Goal: Information Seeking & Learning: Learn about a topic

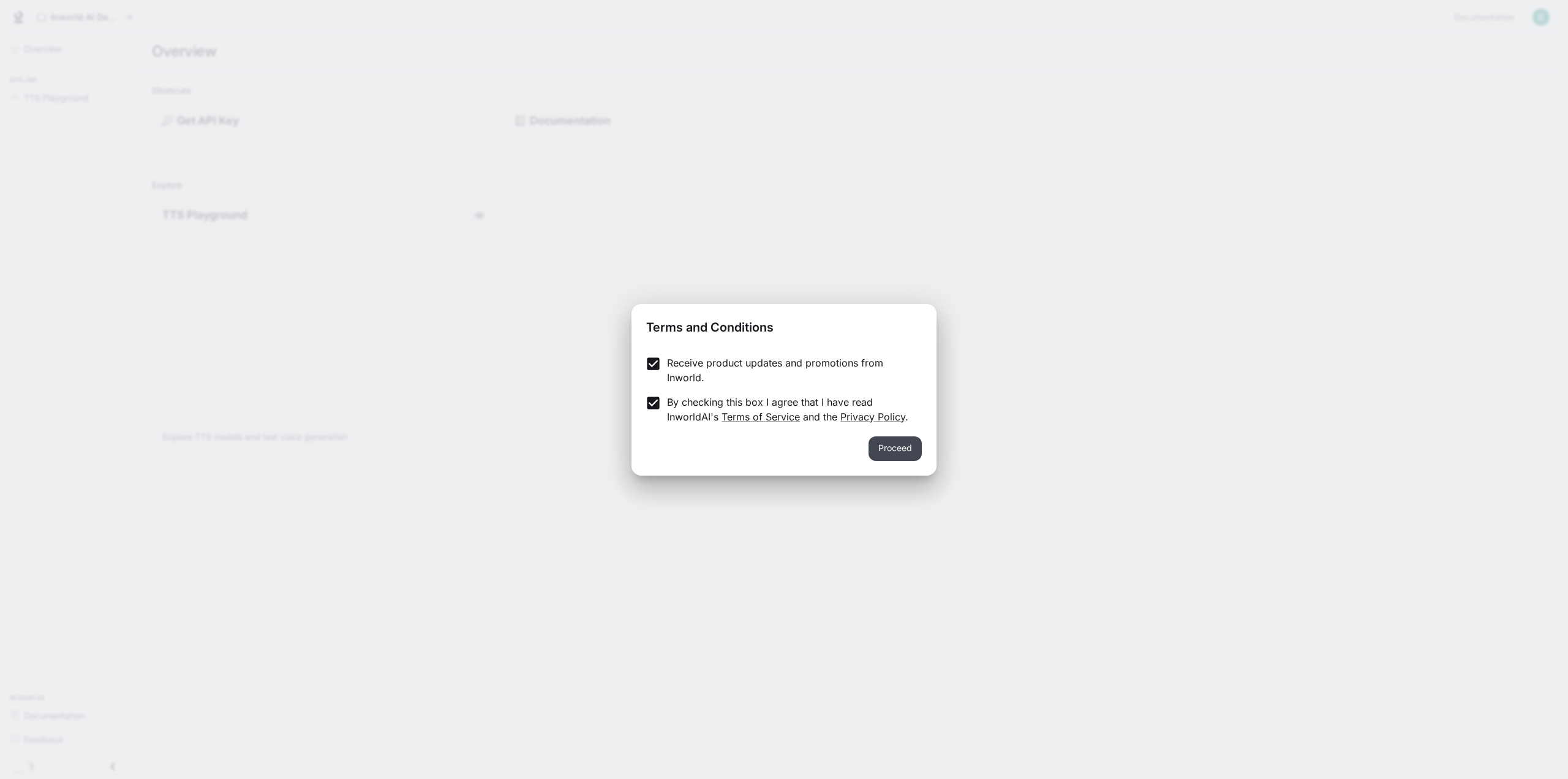
click at [883, 440] on button "Proceed" at bounding box center [895, 448] width 53 height 24
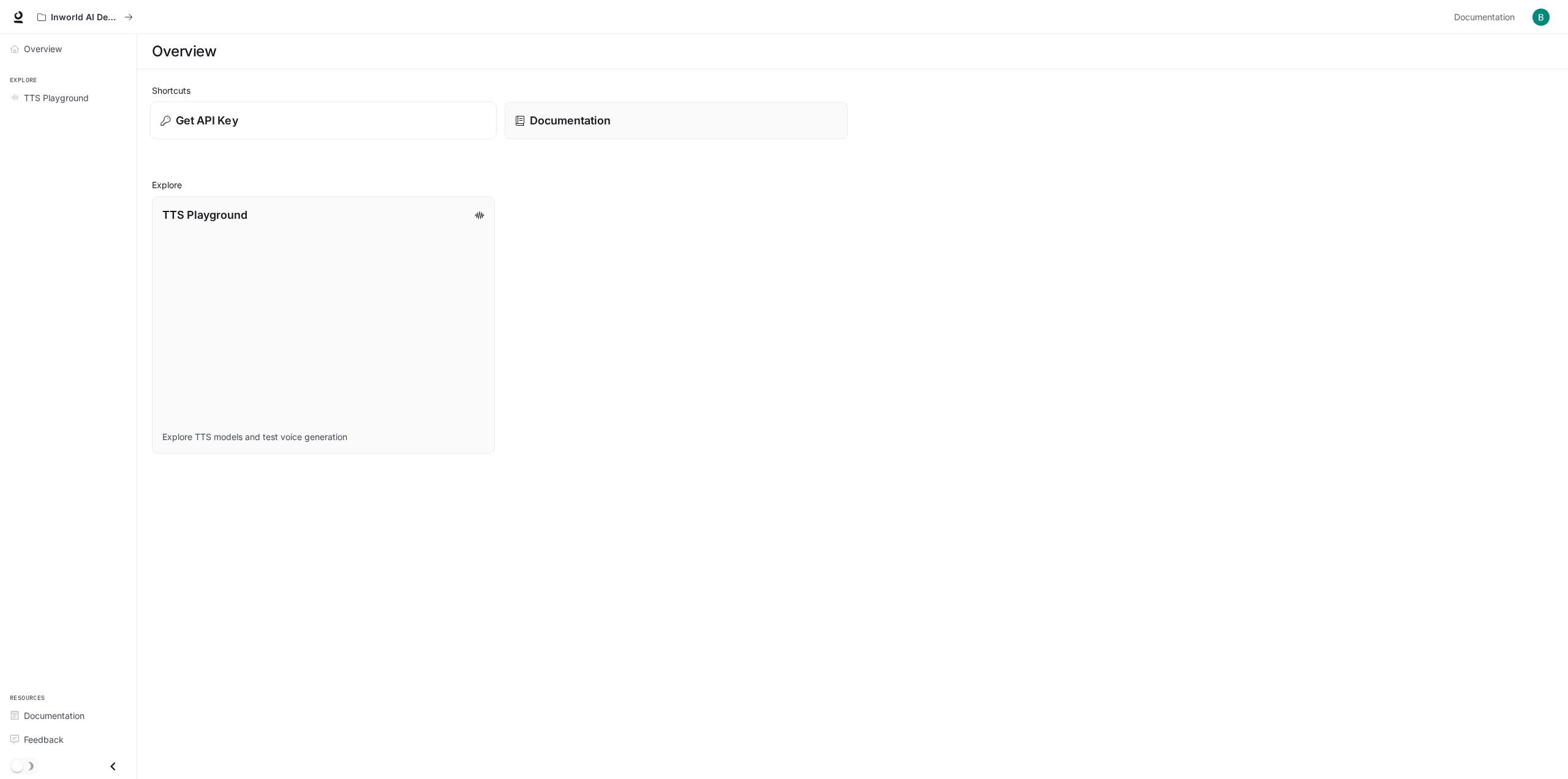
click at [285, 120] on div "Get API Key" at bounding box center [322, 120] width 325 height 16
click at [45, 49] on div "概述" at bounding box center [74, 49] width 102 height 13
click at [43, 717] on div "文档" at bounding box center [74, 715] width 102 height 13
click at [1535, 20] on img "button" at bounding box center [1536, 17] width 17 height 17
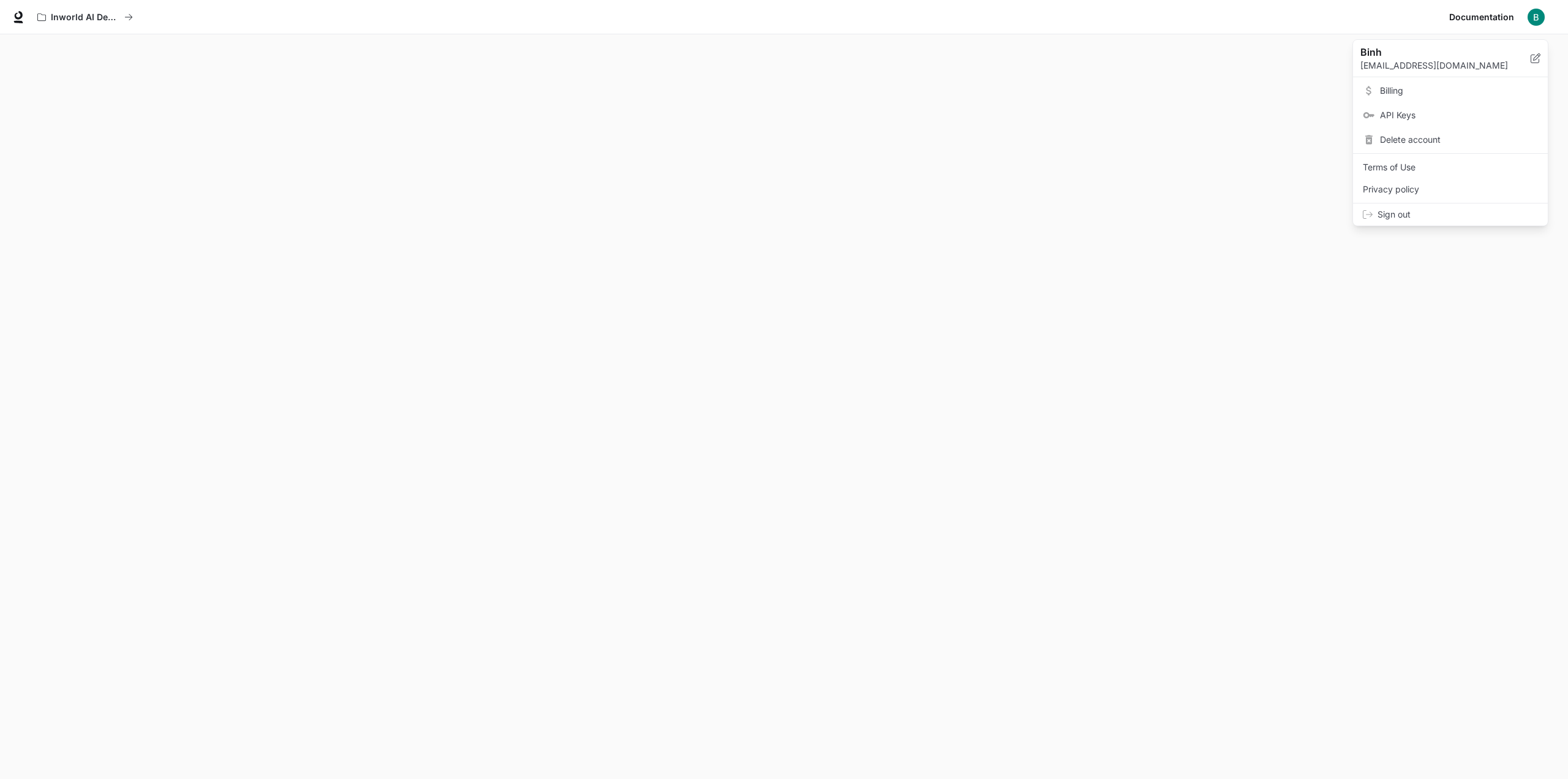
click at [251, 263] on div at bounding box center [784, 390] width 1568 height 779
click at [1535, 19] on img "button" at bounding box center [1536, 17] width 17 height 17
